Goal: Find specific page/section: Find specific page/section

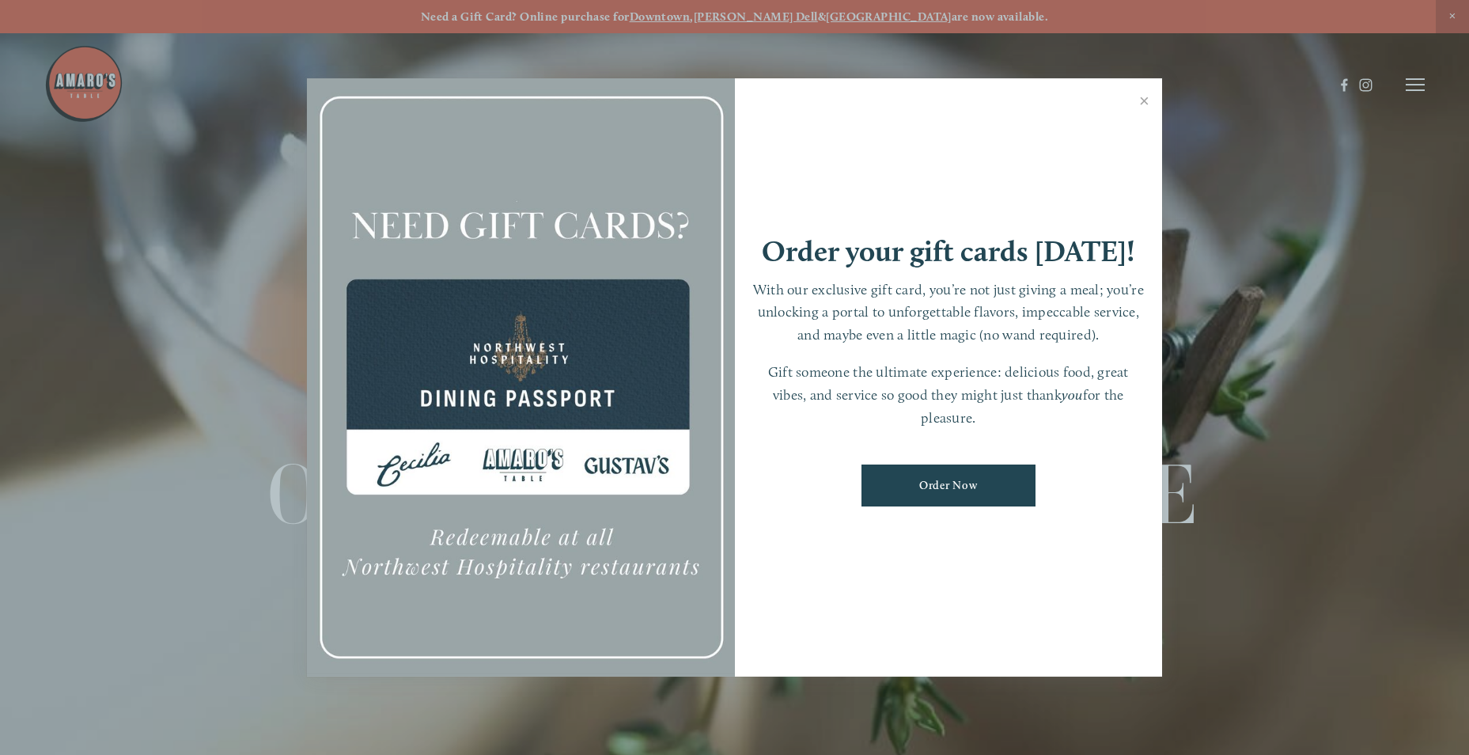
click at [1415, 71] on div at bounding box center [734, 377] width 1469 height 755
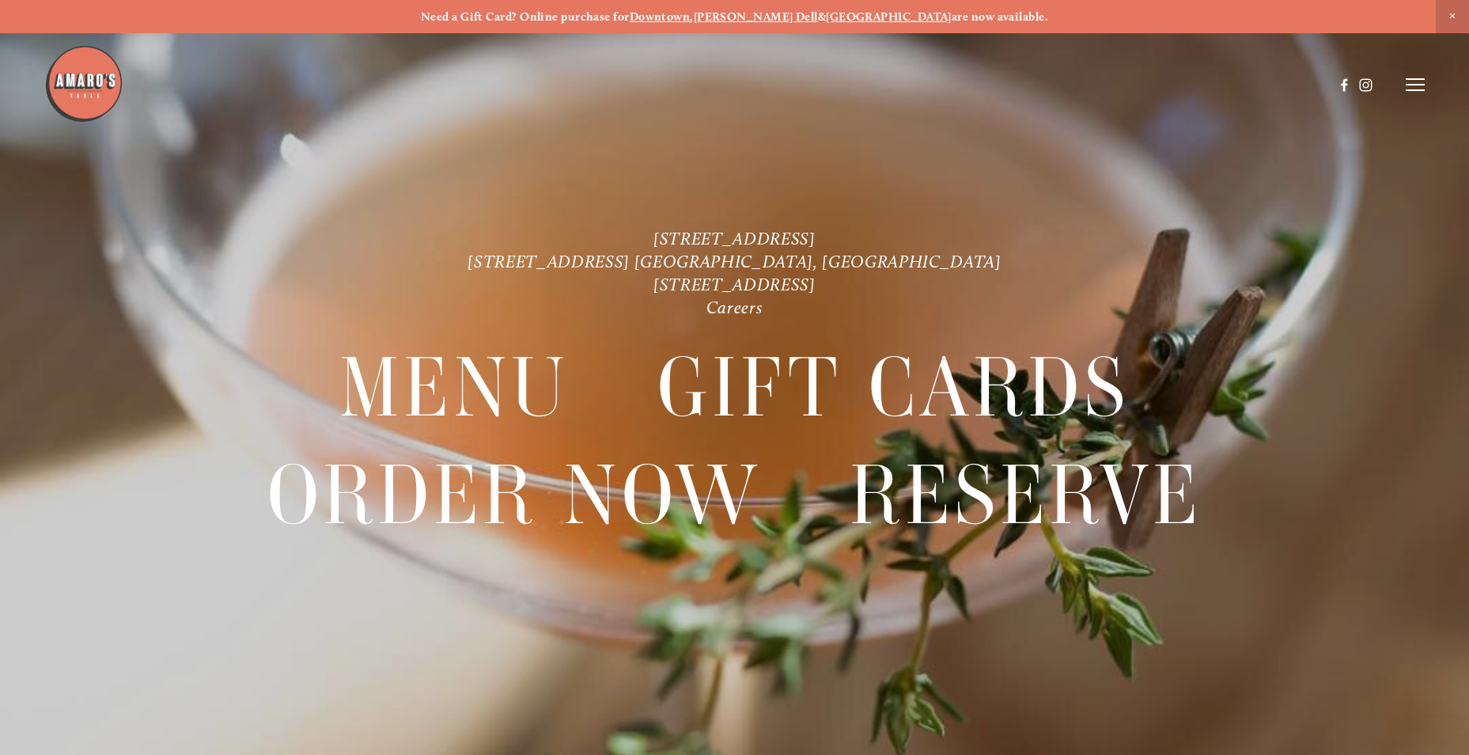
click at [1415, 79] on line at bounding box center [1415, 79] width 19 height 0
click at [1085, 81] on span "Menu" at bounding box center [1093, 85] width 32 height 15
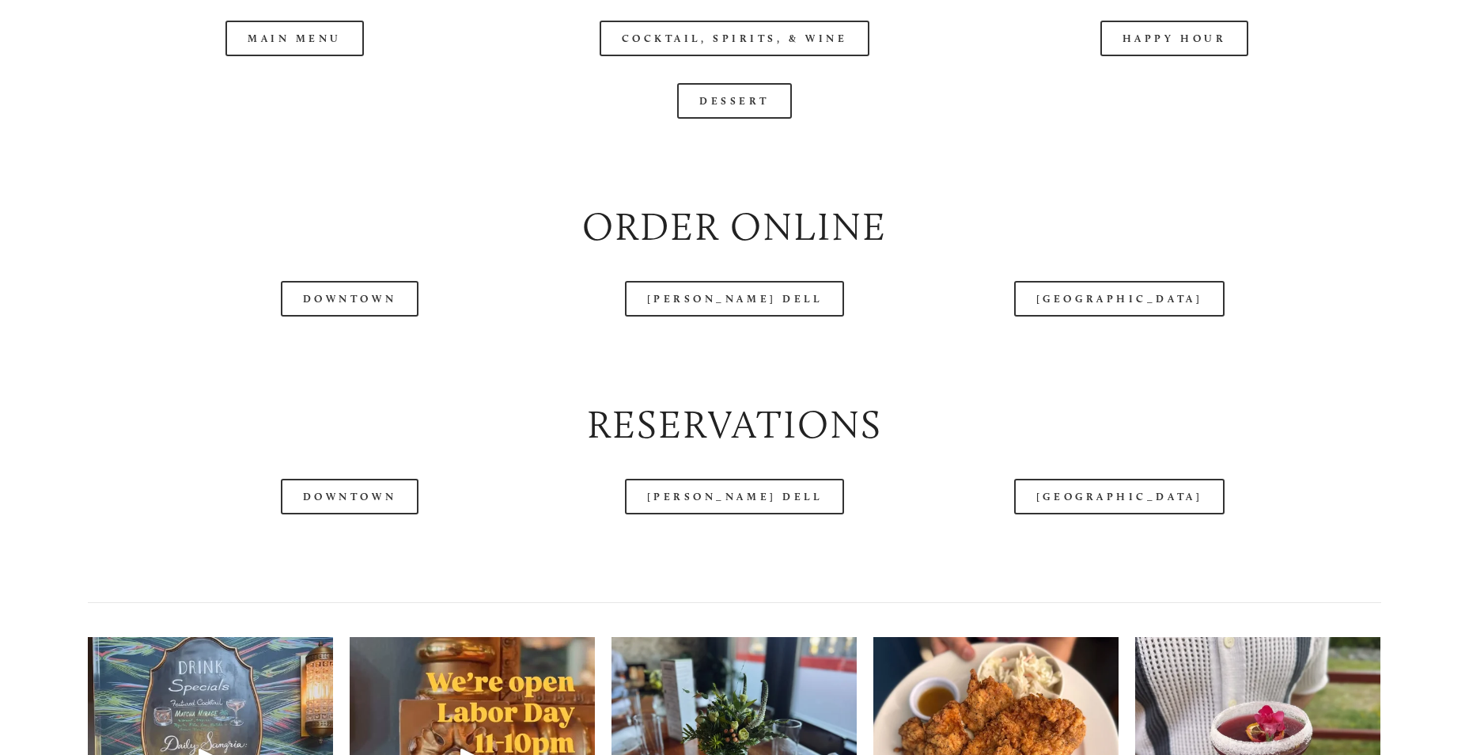
scroll to position [1978, 0]
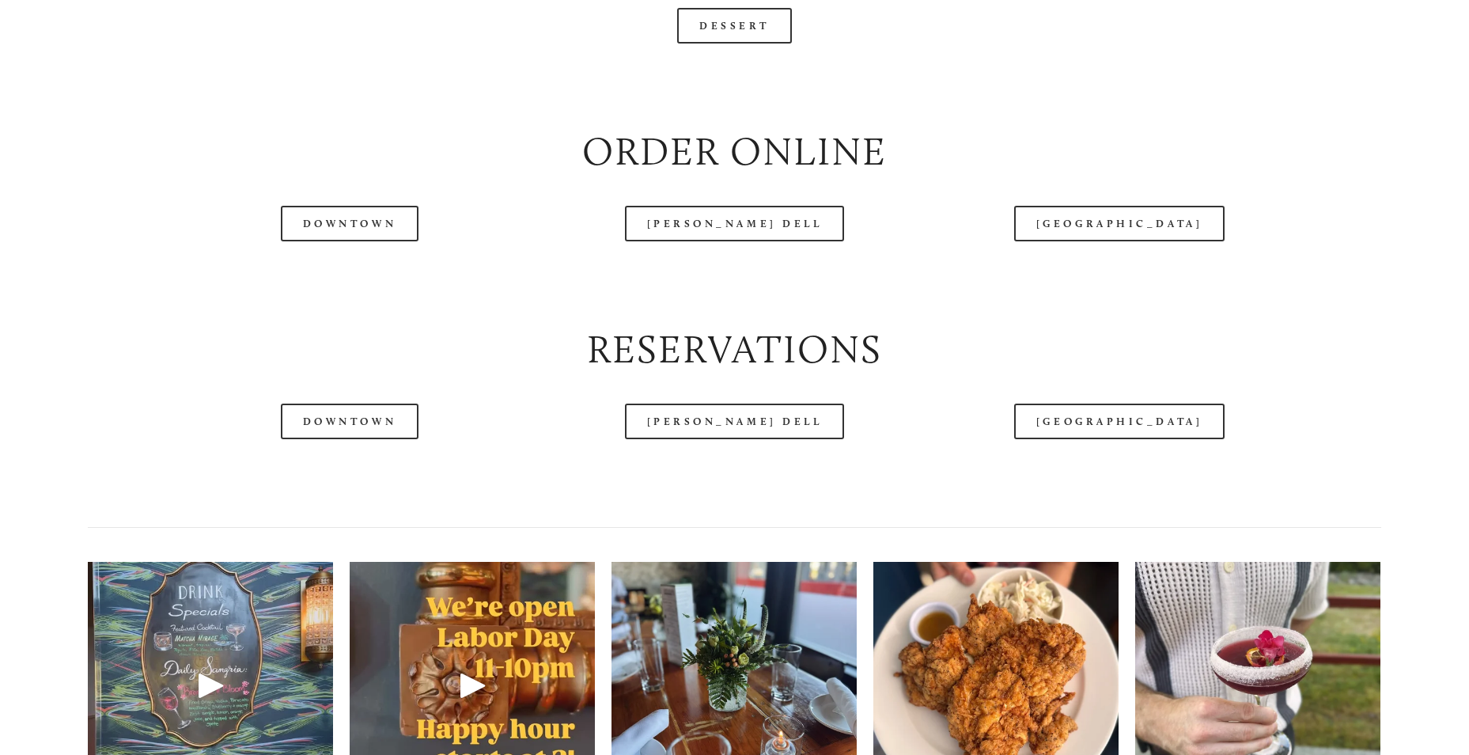
click at [742, 245] on div "[PERSON_NAME] Dell" at bounding box center [734, 223] width 440 height 63
click at [760, 241] on link "[PERSON_NAME] Dell" at bounding box center [735, 224] width 220 height 36
